Goal: Task Accomplishment & Management: Manage account settings

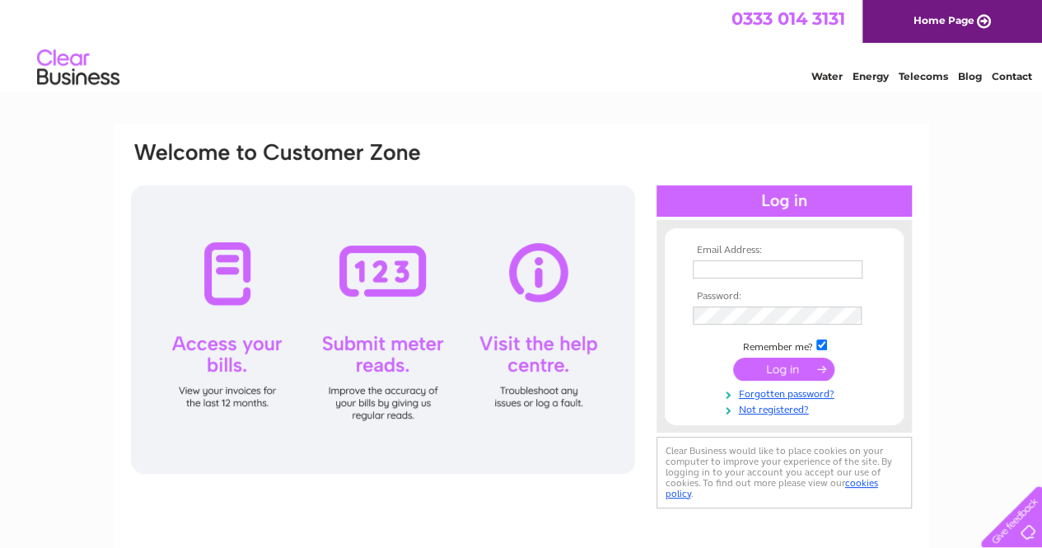
click at [777, 254] on th "Email Address:" at bounding box center [783, 251] width 191 height 12
click at [771, 268] on input "text" at bounding box center [777, 270] width 171 height 20
click at [786, 273] on input "text" at bounding box center [777, 270] width 171 height 20
type input "[PERSON_NAME][EMAIL_ADDRESS][DOMAIN_NAME]"
click at [985, 241] on div "Email Address: peter@beamishhouse.co.uk Password: Forgotten password?" at bounding box center [521, 495] width 1042 height 743
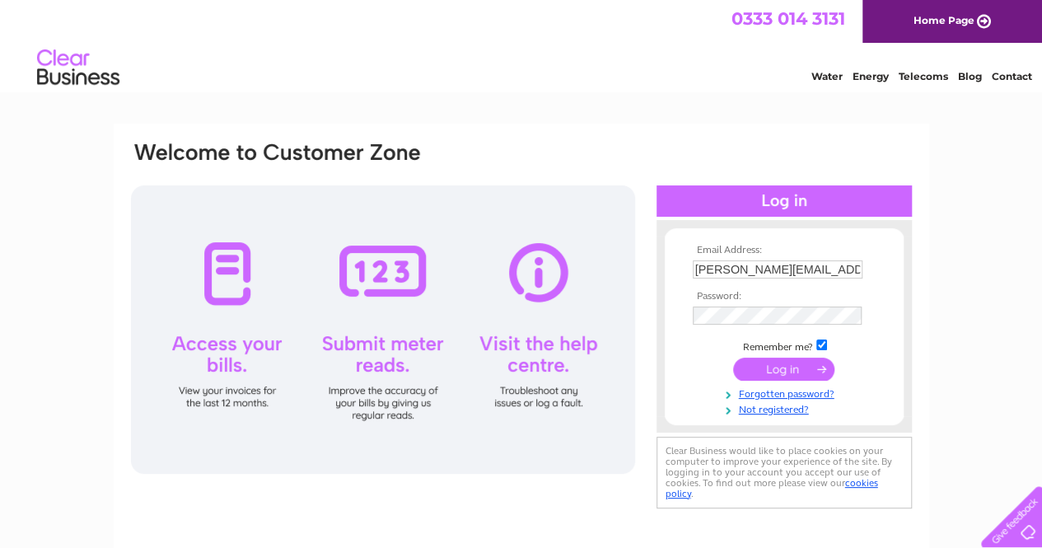
click at [804, 367] on input "submit" at bounding box center [783, 368] width 101 height 23
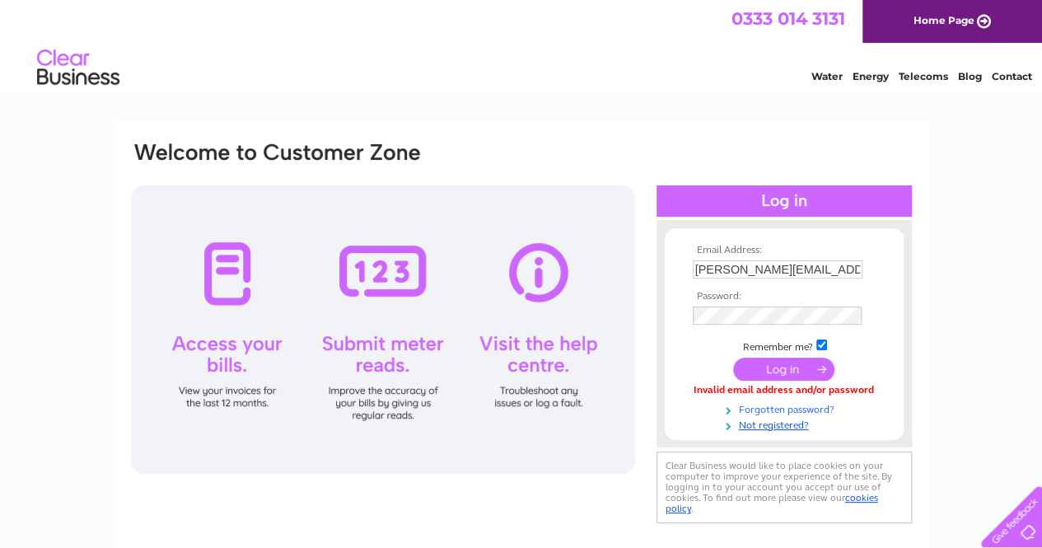
click at [778, 409] on link "Forgotten password?" at bounding box center [785, 408] width 187 height 16
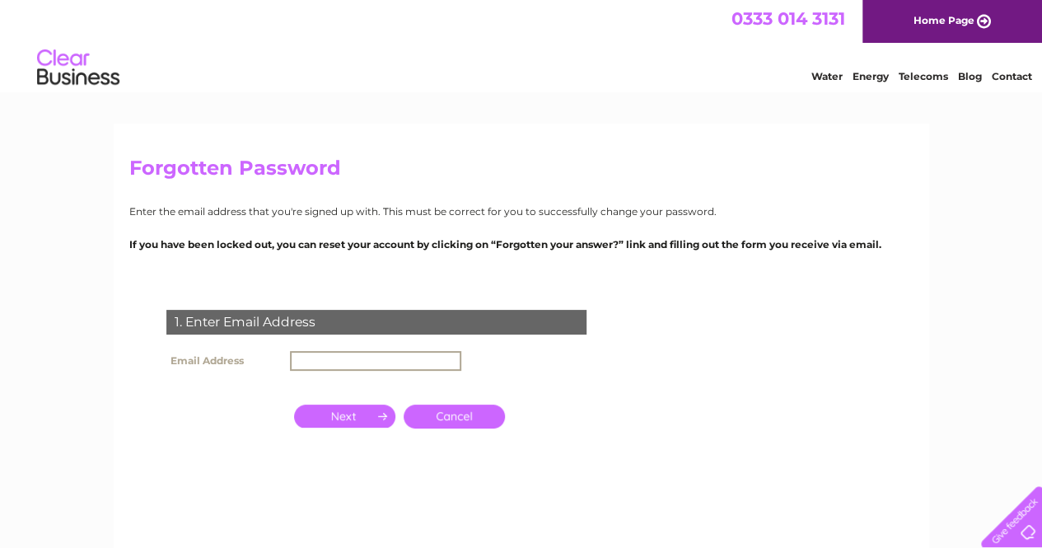
click at [413, 361] on input "text" at bounding box center [375, 361] width 171 height 20
type input "[PERSON_NAME][EMAIL_ADDRESS][DOMAIN_NAME]"
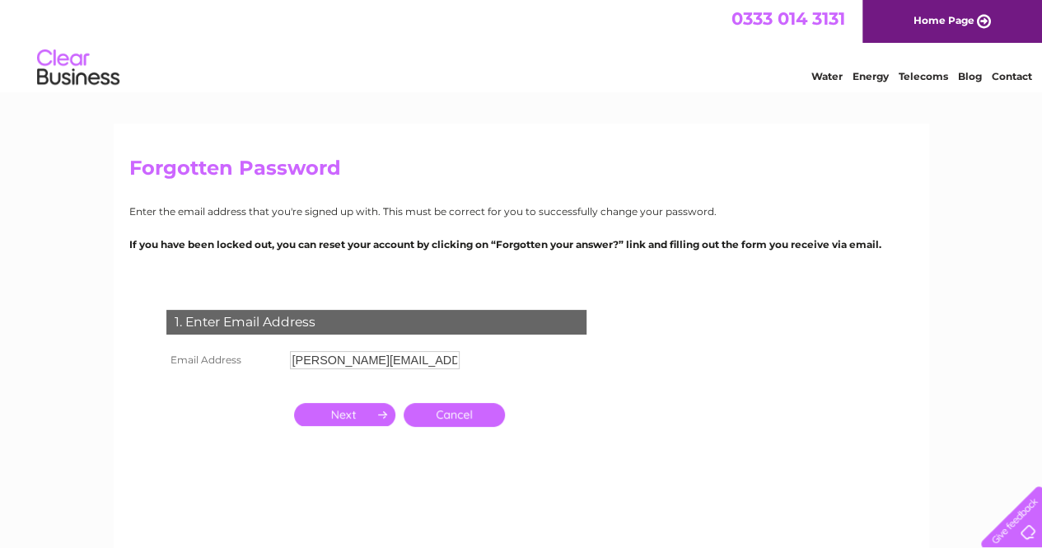
click at [335, 422] on input "button" at bounding box center [344, 414] width 101 height 23
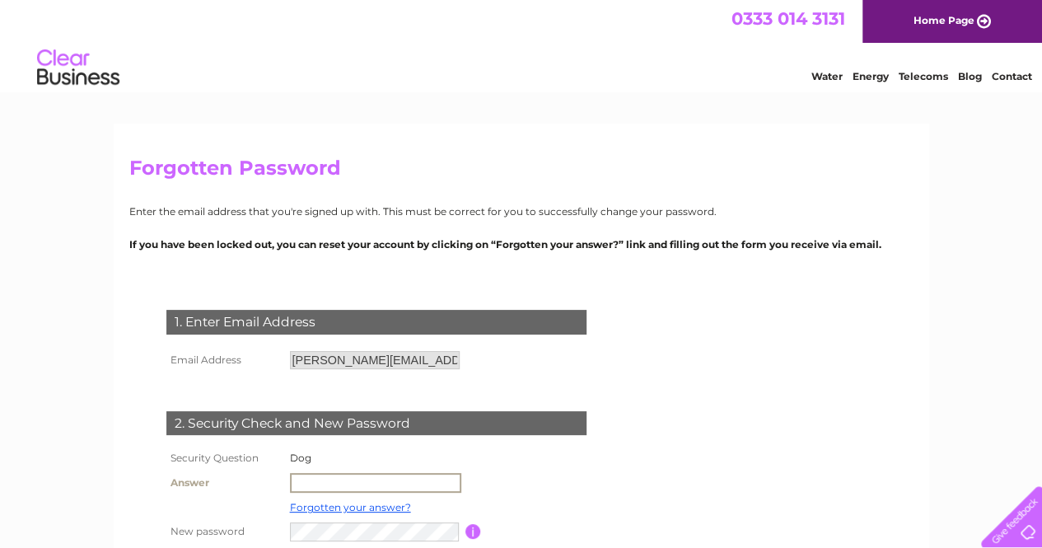
click at [345, 483] on input "text" at bounding box center [375, 483] width 171 height 20
type input "Sultan"
click at [549, 486] on td at bounding box center [537, 482] width 147 height 26
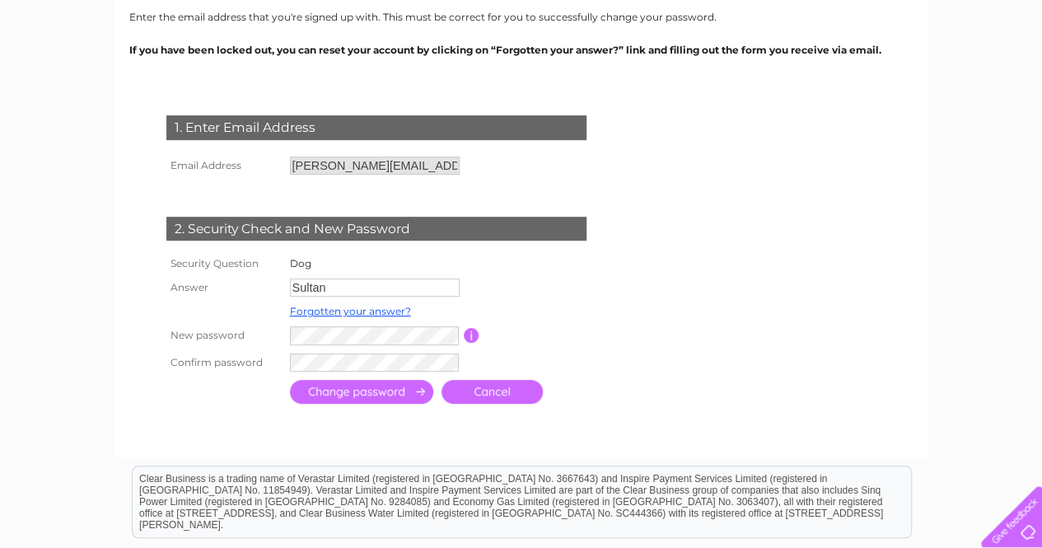
scroll to position [231, 0]
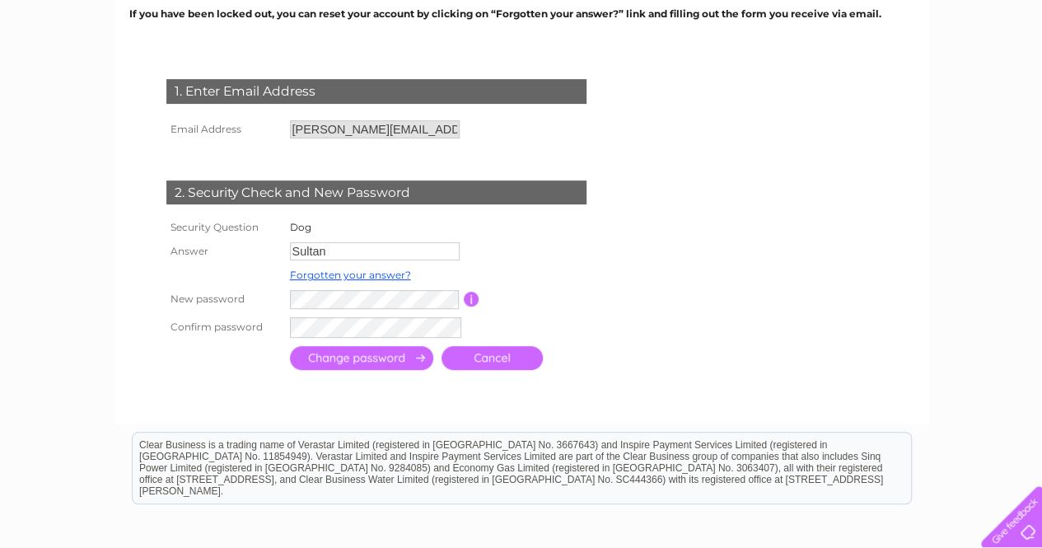
click at [329, 361] on input "submit" at bounding box center [361, 358] width 143 height 24
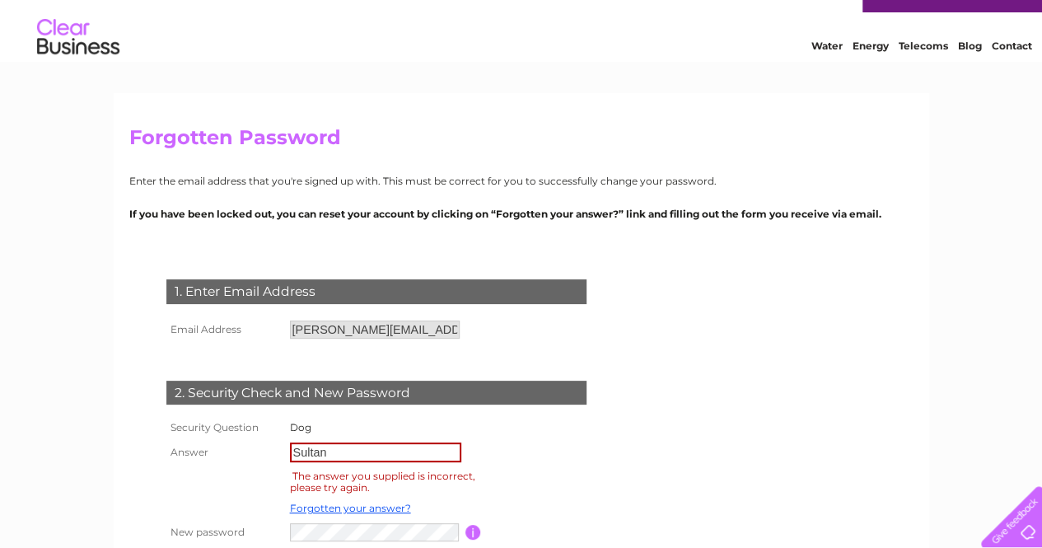
scroll to position [33, 0]
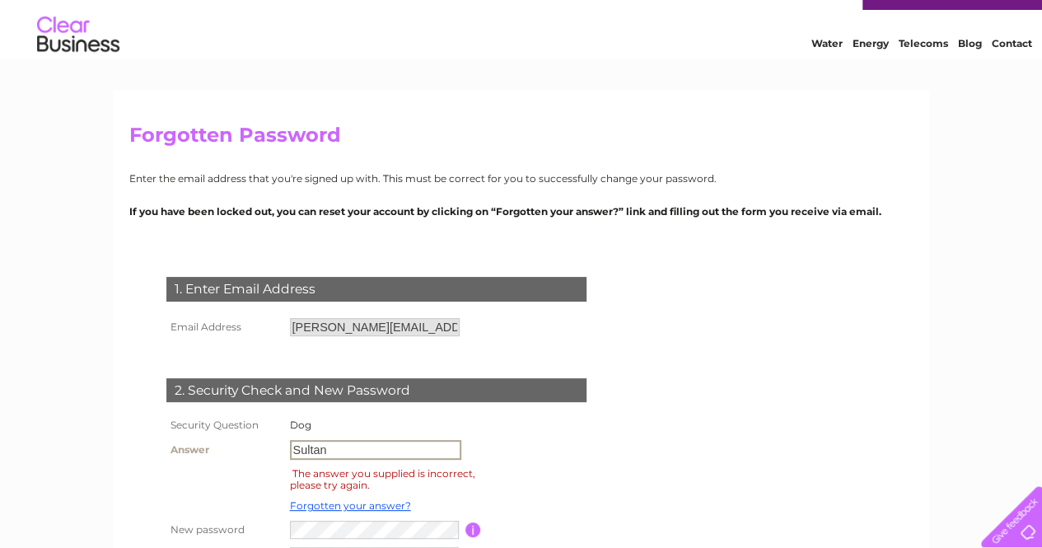
click at [309, 449] on input "Sultan" at bounding box center [375, 450] width 171 height 20
type input "Lucky"
click at [207, 511] on th at bounding box center [224, 505] width 124 height 21
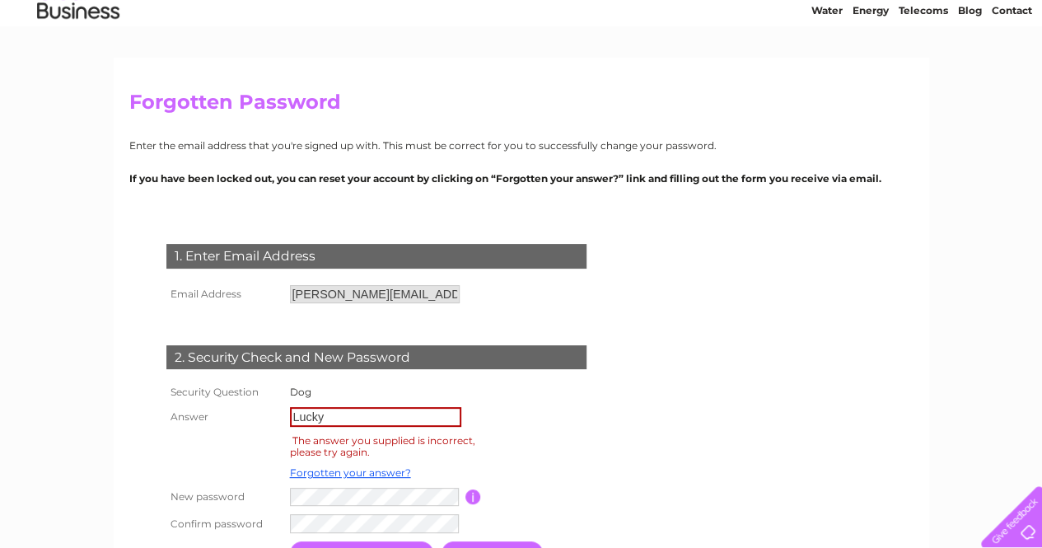
scroll to position [165, 0]
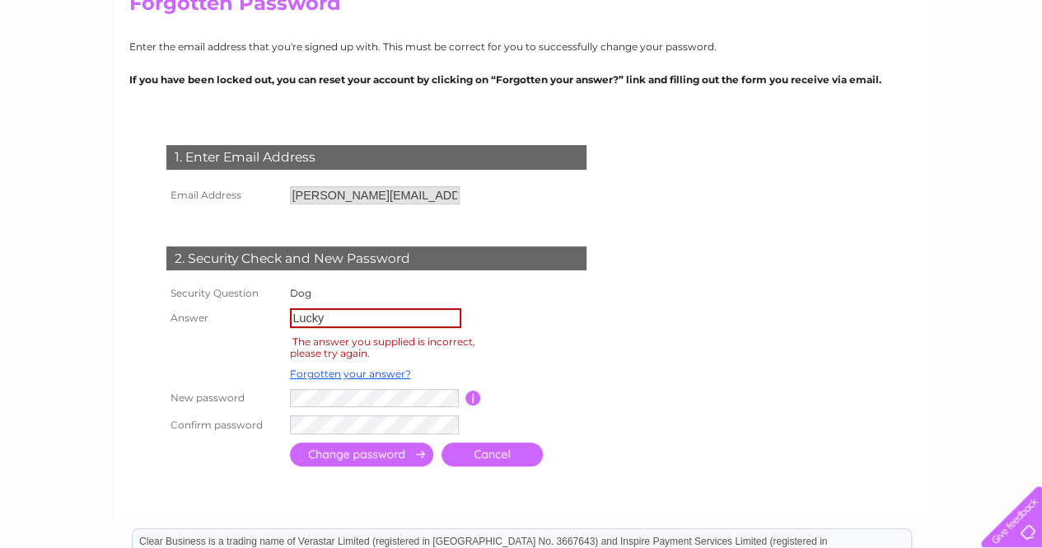
click at [322, 459] on input "submit" at bounding box center [361, 454] width 143 height 24
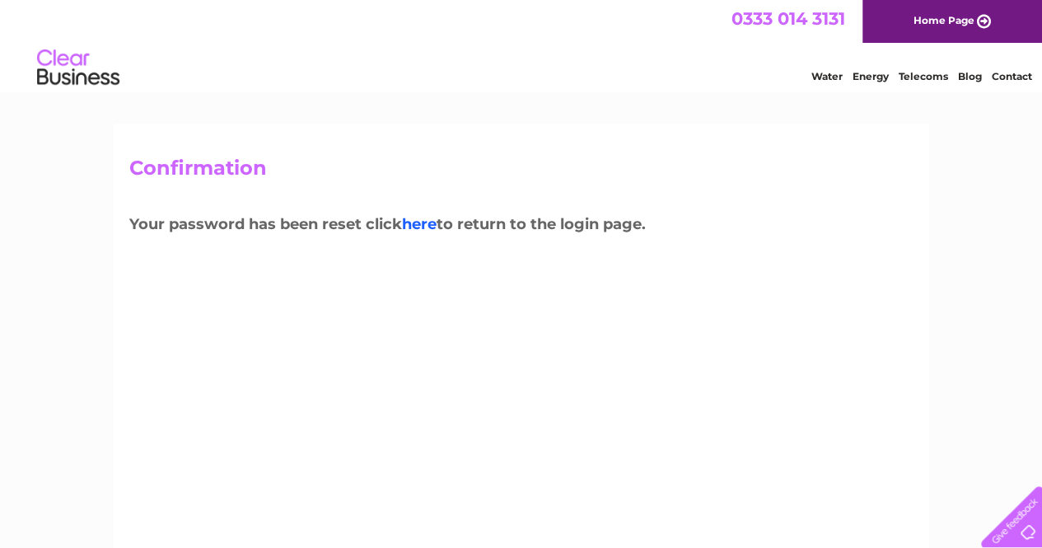
click at [427, 225] on link "here" at bounding box center [419, 224] width 35 height 18
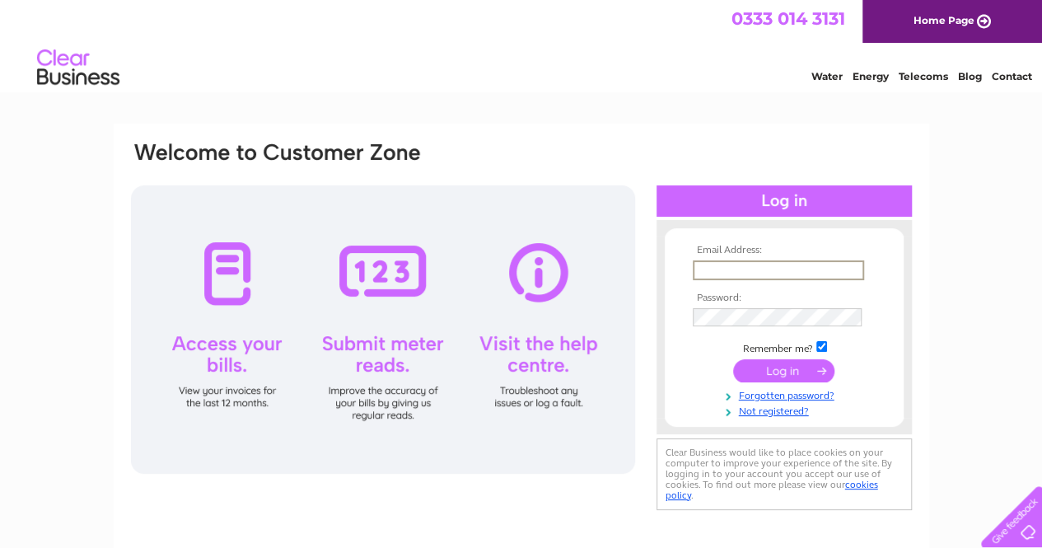
click at [745, 266] on input "text" at bounding box center [777, 270] width 171 height 20
type input "[PERSON_NAME][EMAIL_ADDRESS][DOMAIN_NAME]"
click at [767, 376] on input "submit" at bounding box center [783, 368] width 101 height 23
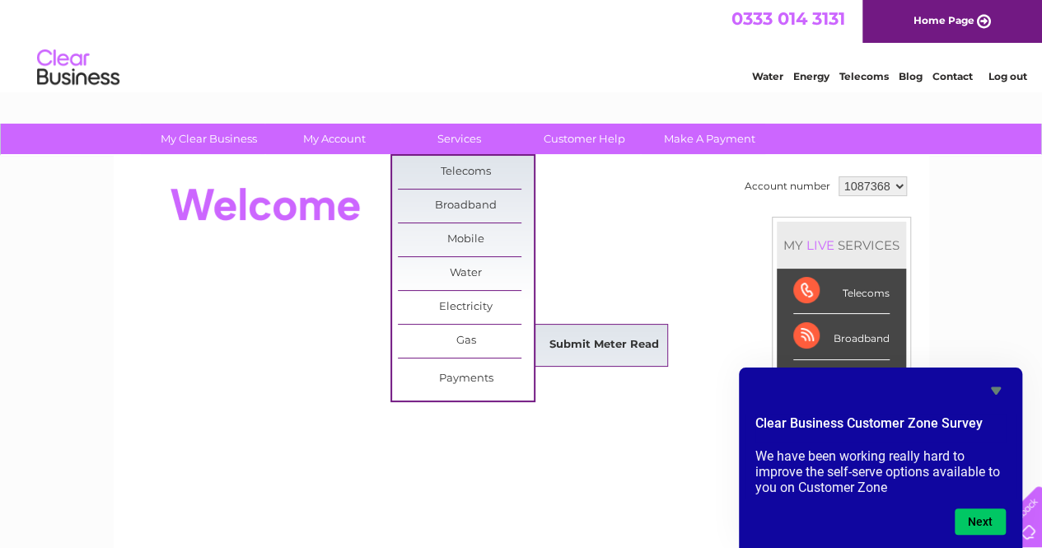
click at [577, 343] on link "Submit Meter Read" at bounding box center [604, 345] width 136 height 33
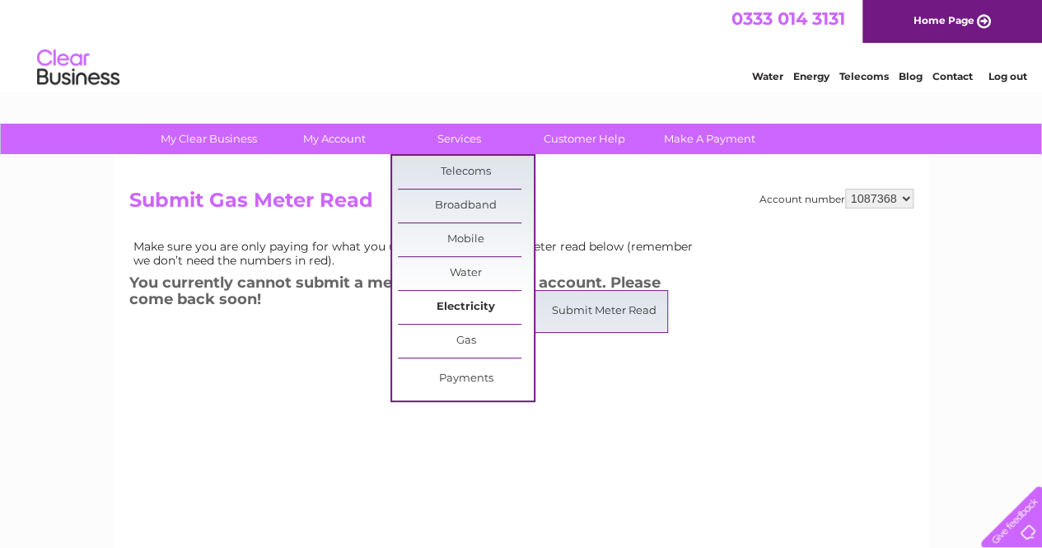
click at [464, 304] on link "Electricity" at bounding box center [466, 307] width 136 height 33
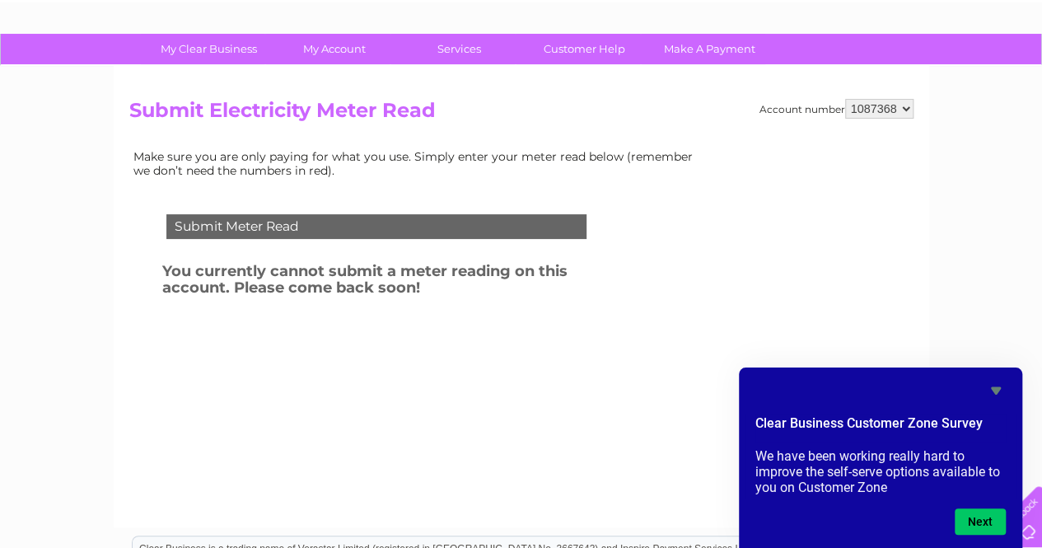
scroll to position [83, 0]
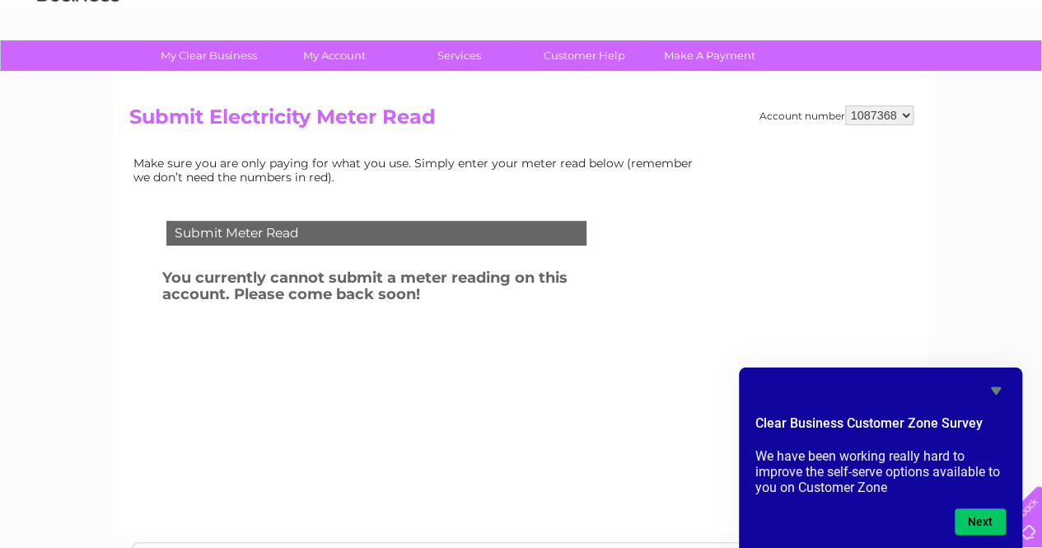
click at [991, 389] on icon "Hide survey" at bounding box center [996, 390] width 20 height 20
